Goal: Obtain resource: Obtain resource

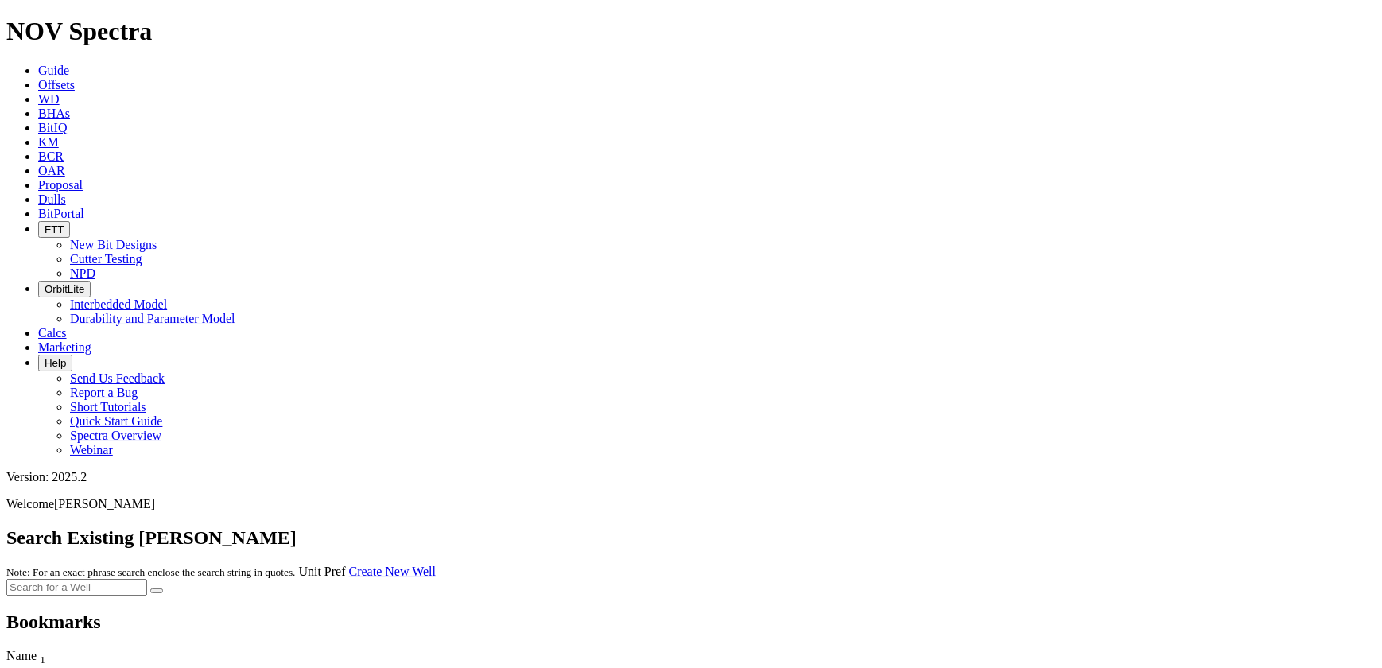
click at [75, 78] on link "Offsets" at bounding box center [56, 85] width 37 height 14
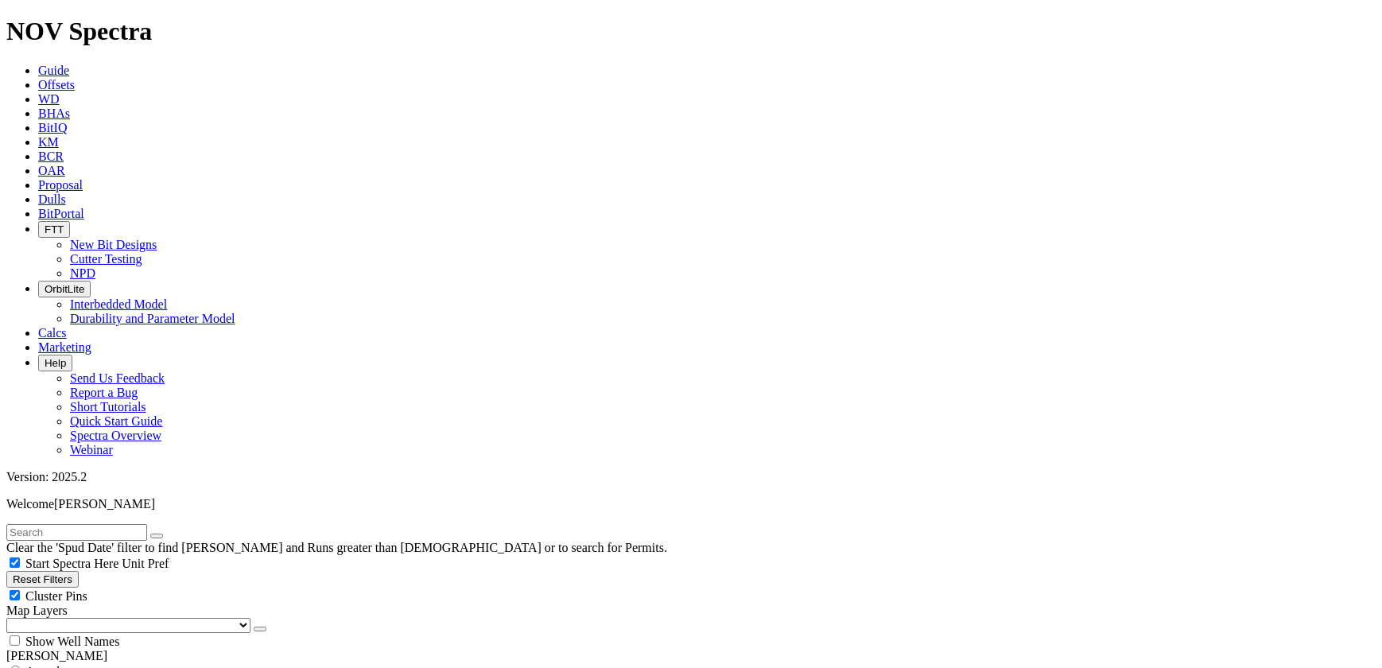
click at [69, 64] on span "Guide" at bounding box center [53, 71] width 31 height 14
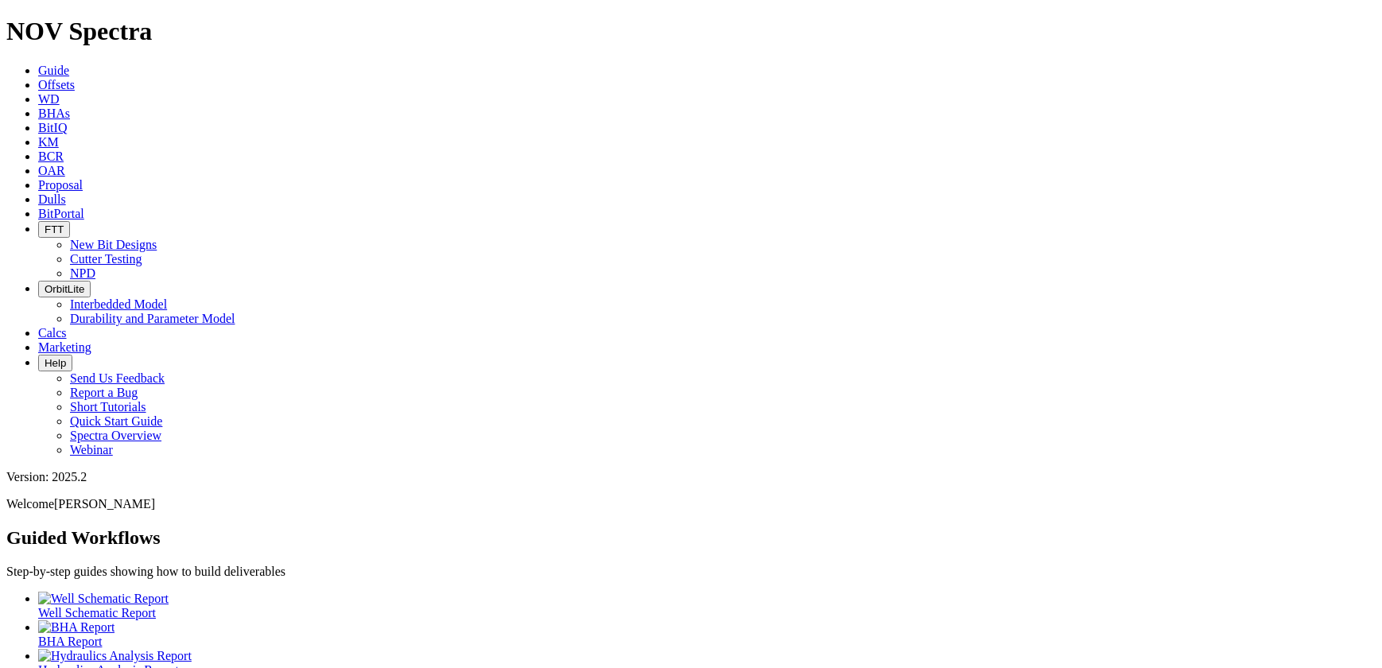
click at [75, 78] on link "Offsets" at bounding box center [56, 85] width 37 height 14
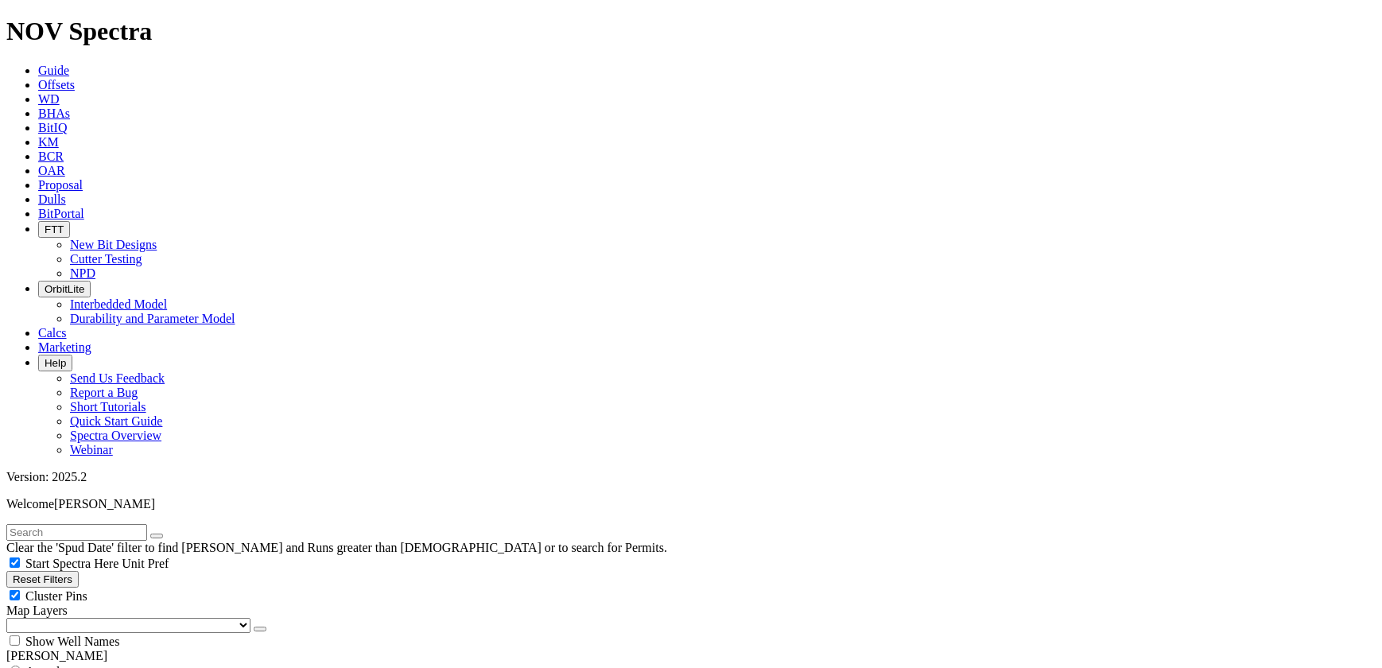
click at [112, 524] on input "text" at bounding box center [76, 532] width 141 height 17
type input "decatur"
click at [166, 534] on button "submit" at bounding box center [172, 536] width 13 height 5
radio input "true"
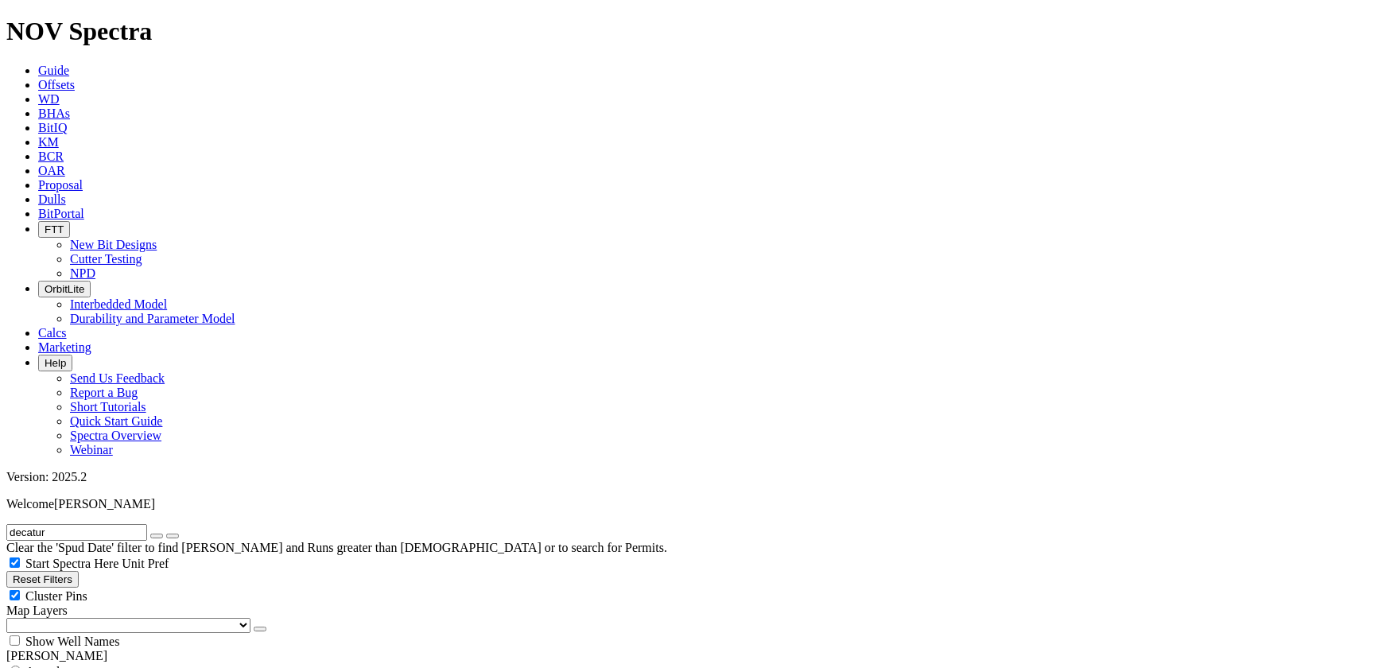
radio input "false"
type input "5"
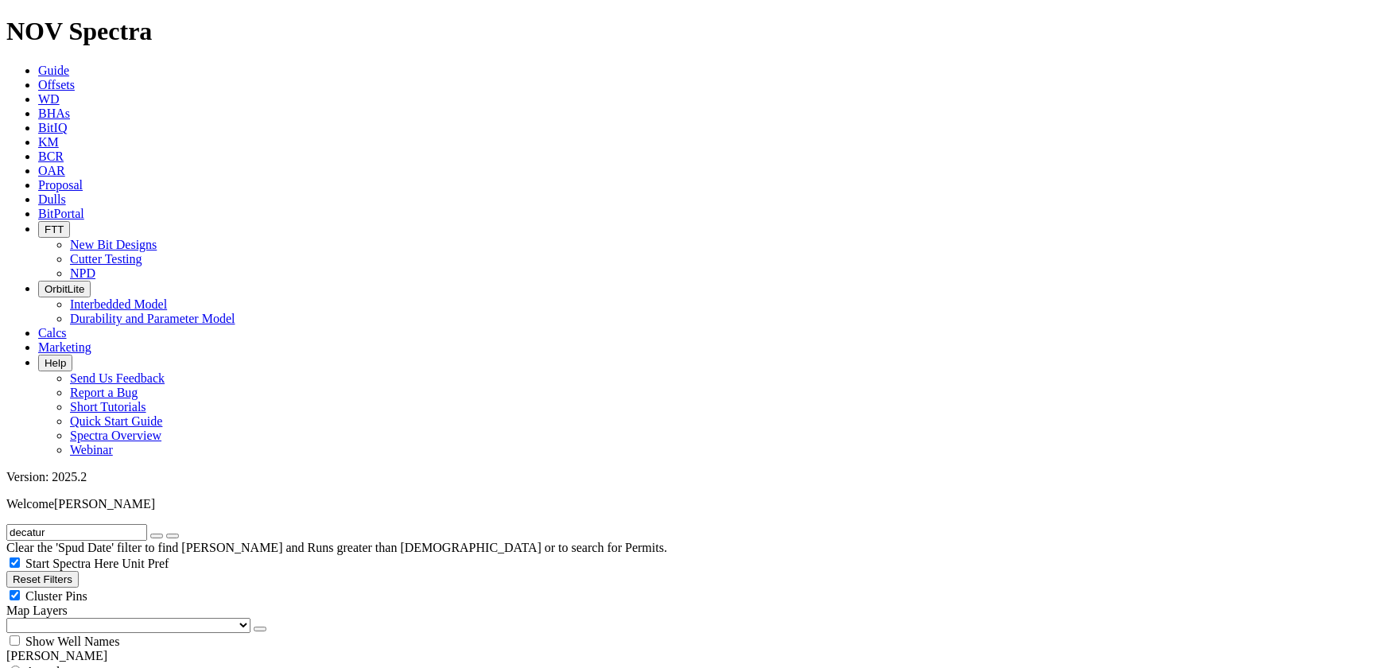
type input "[DATE]"
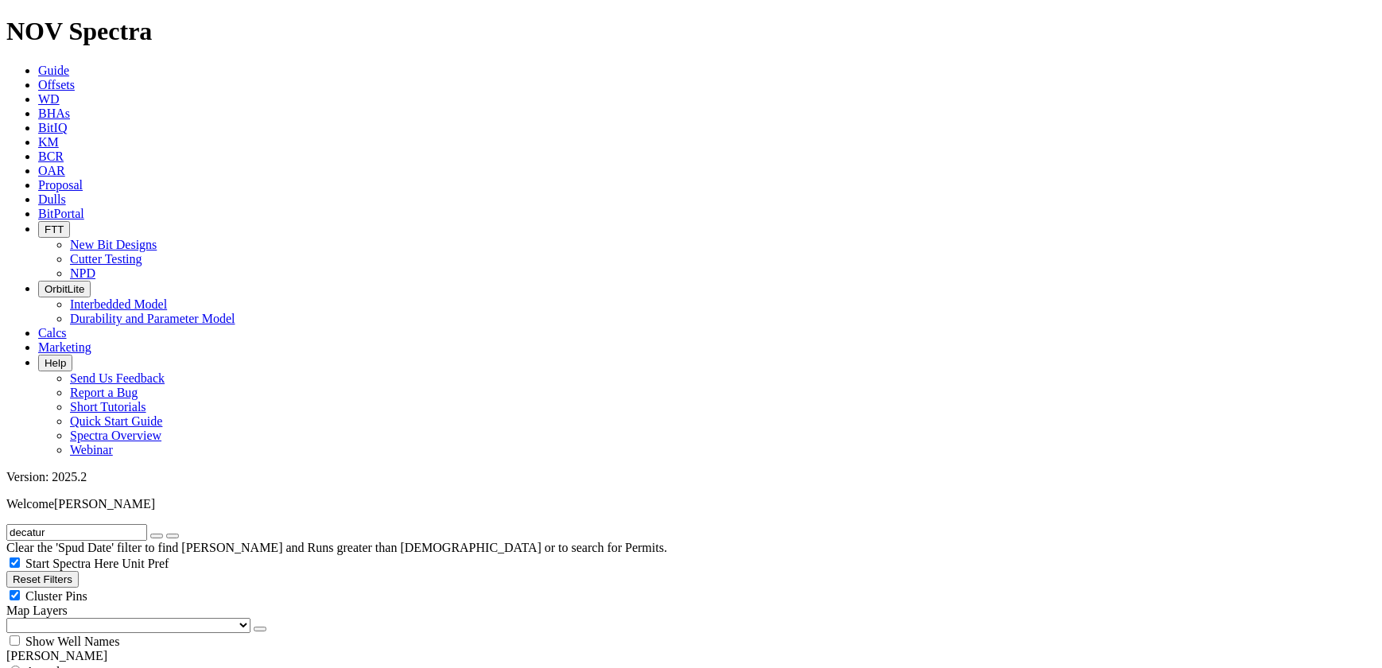
click at [157, 536] on icon "button" at bounding box center [157, 536] width 0 height 0
drag, startPoint x: 64, startPoint y: 433, endPoint x: 60, endPoint y: 442, distance: 10.1
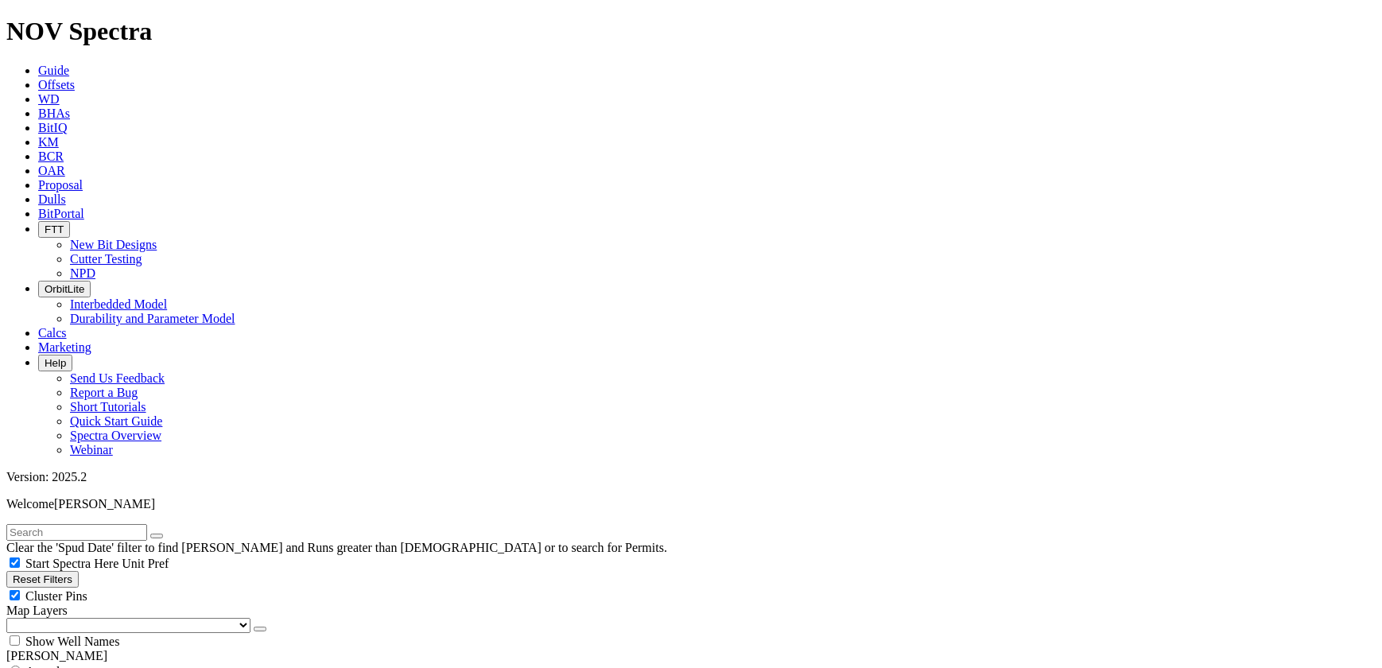
type input "2000"
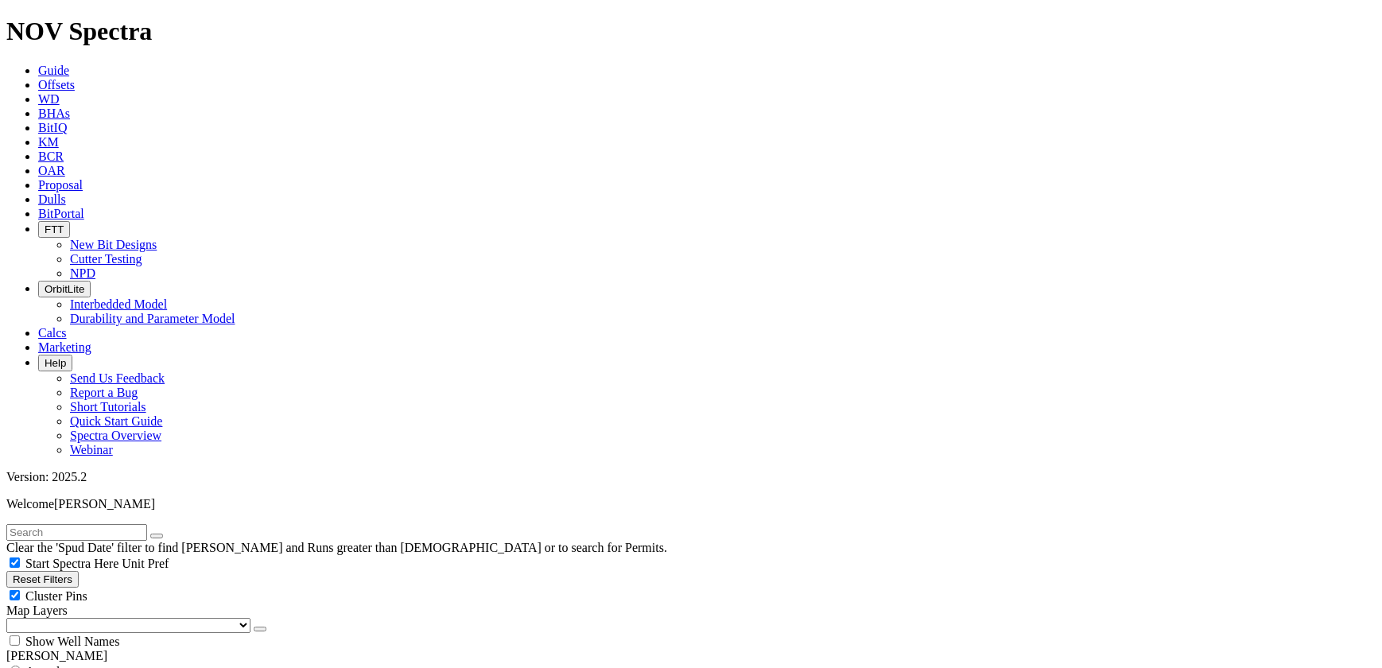
checkbox input "false"
type input "7000"
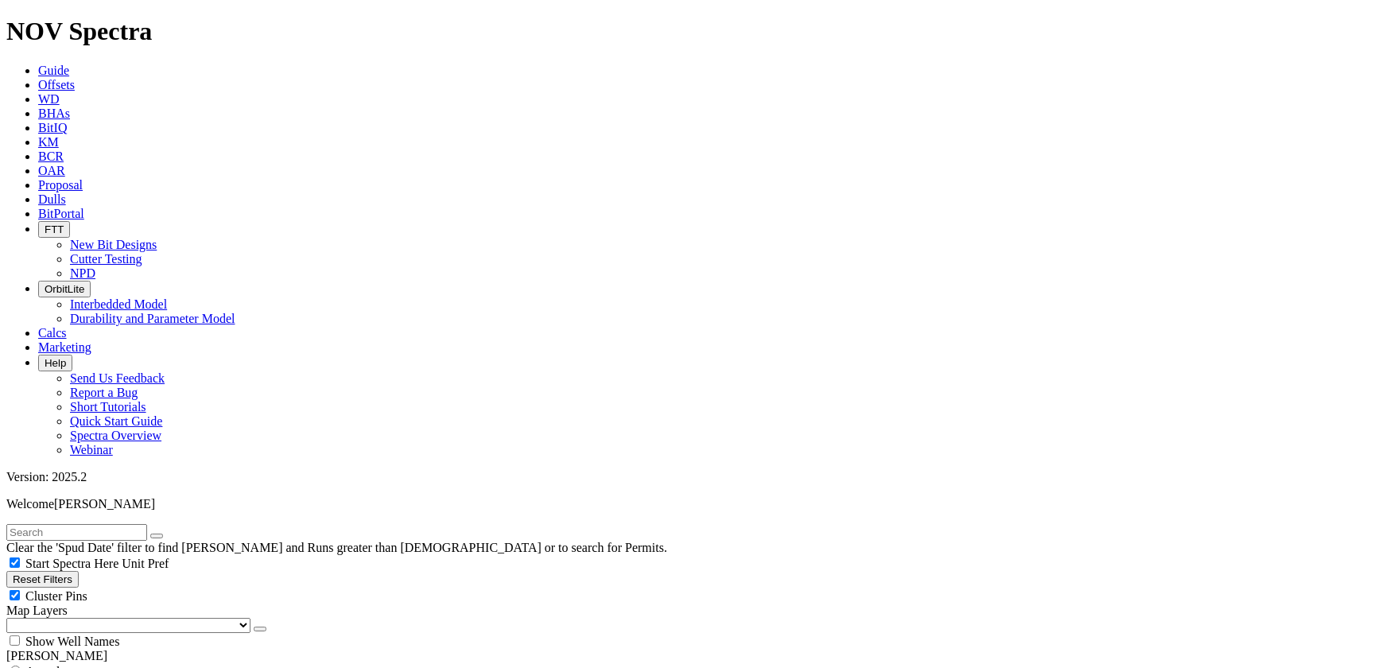
scroll to position [650, 0]
drag, startPoint x: 59, startPoint y: 398, endPoint x: 45, endPoint y: 398, distance: 14.3
select select "? number:12.25 ?"
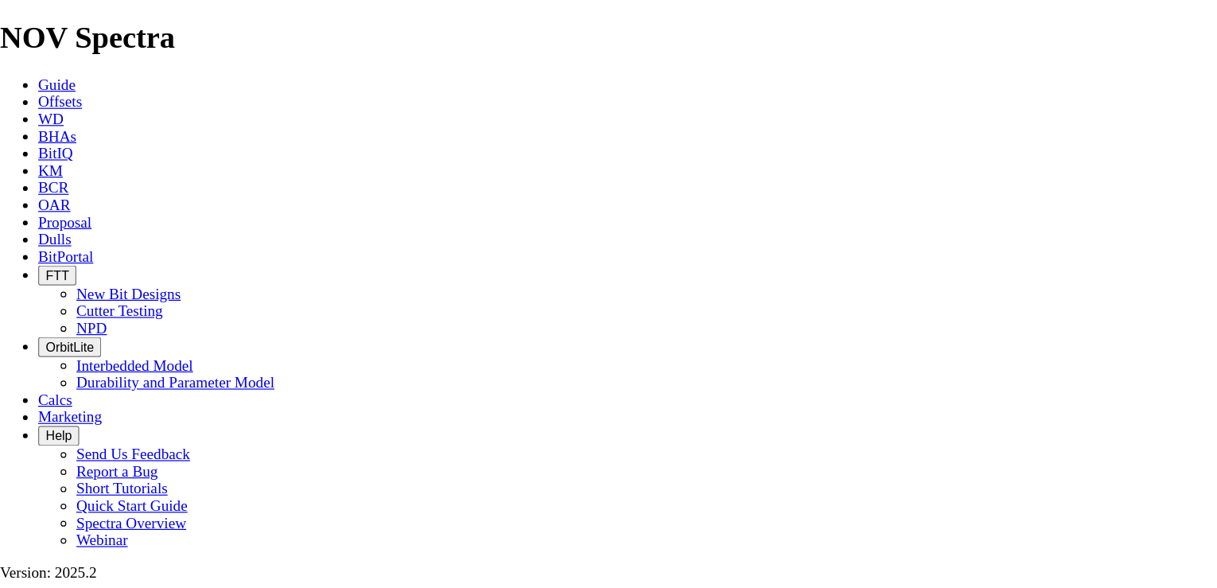
scroll to position [2650, 0]
